Goal: Navigation & Orientation: Go to known website

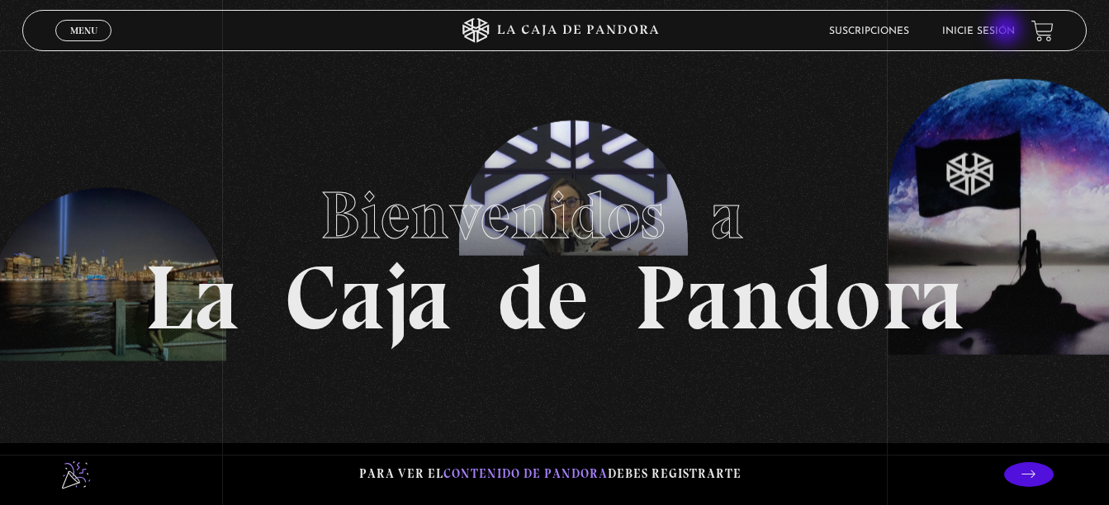
click at [1007, 31] on link "Inicie sesión" at bounding box center [978, 31] width 73 height 10
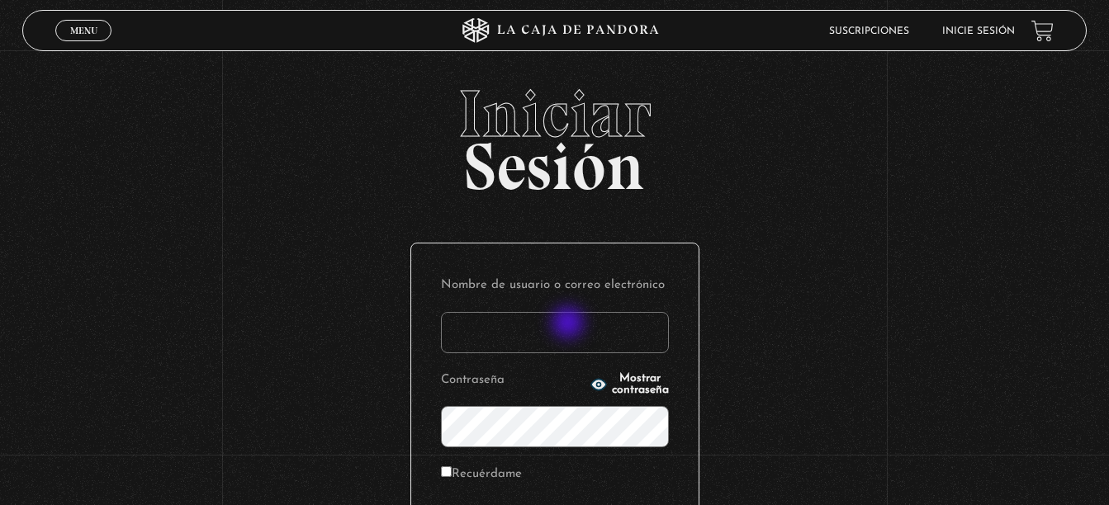
click at [570, 324] on input "Nombre de usuario o correo electrónico" at bounding box center [555, 332] width 228 height 41
type input "belch2@hotmail.com"
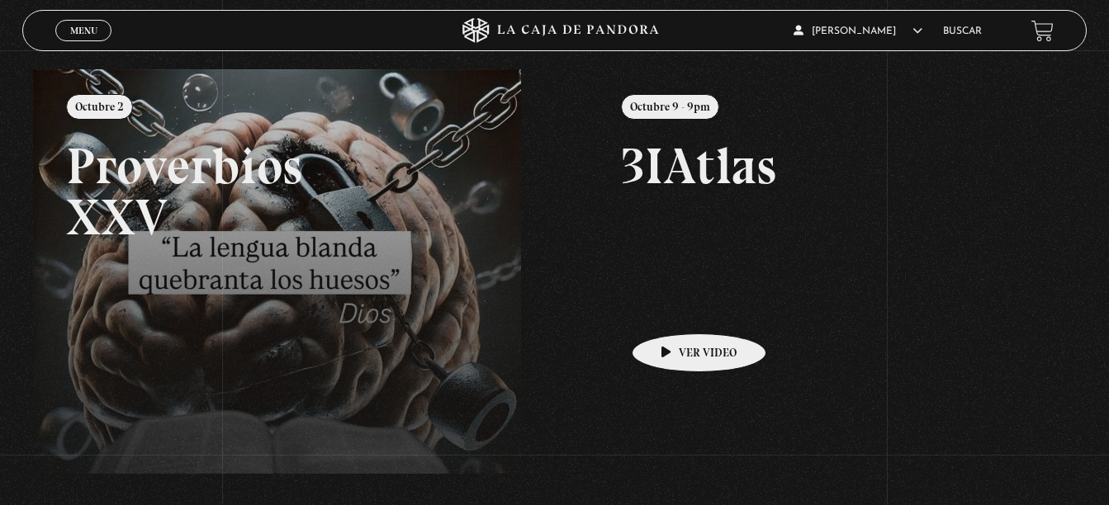
scroll to position [83, 0]
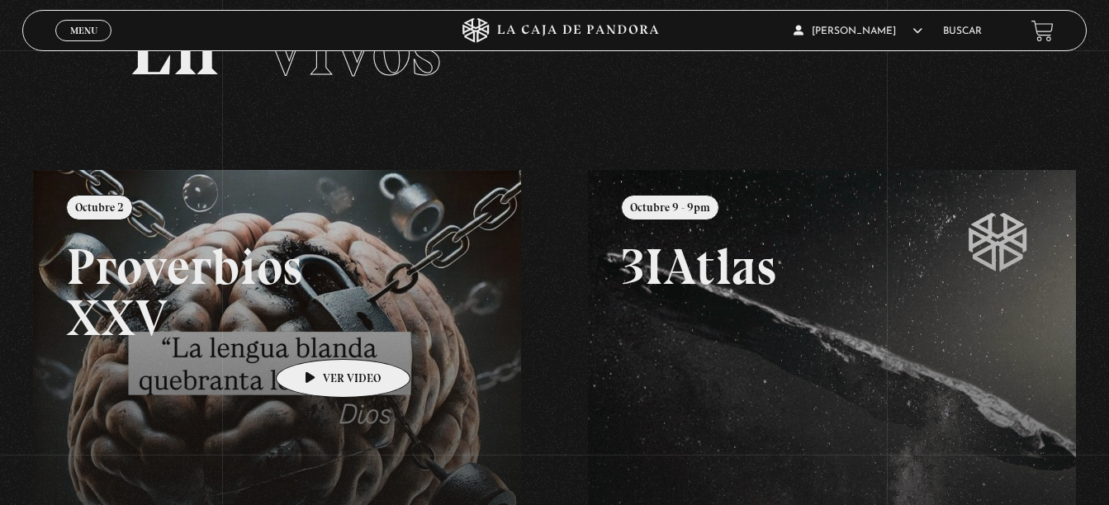
click at [317, 334] on link at bounding box center [587, 422] width 1109 height 505
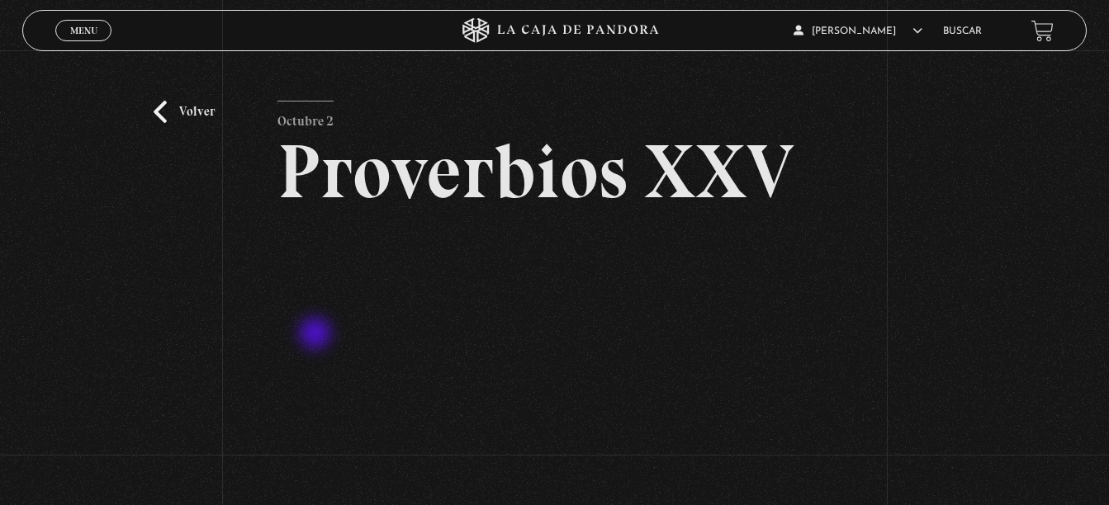
scroll to position [83, 0]
